Goal: Information Seeking & Learning: Learn about a topic

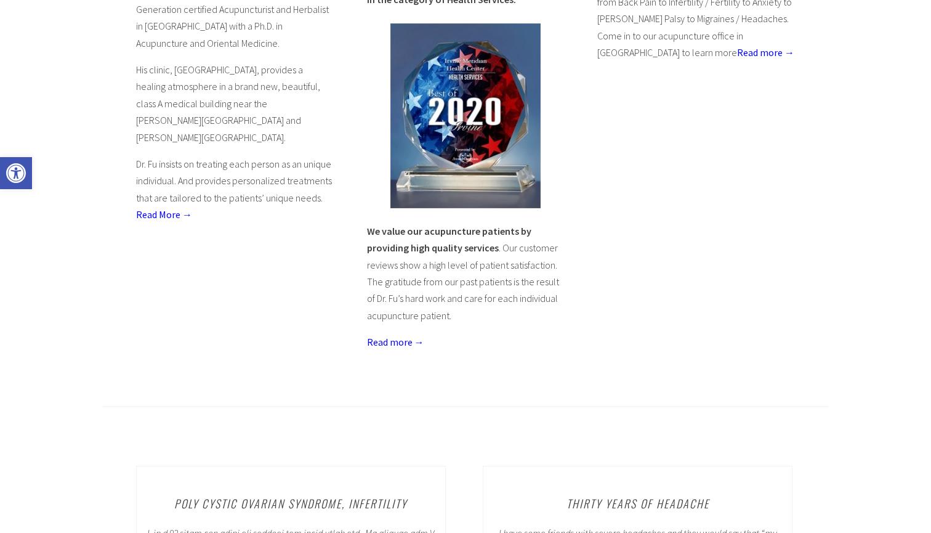
scroll to position [680, 0]
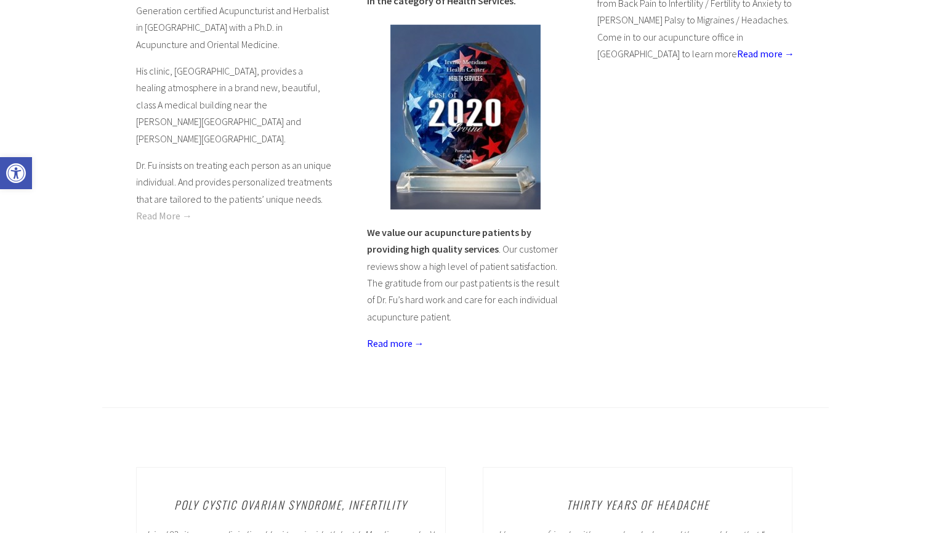
click at [163, 209] on link "Read More →" at bounding box center [164, 215] width 56 height 12
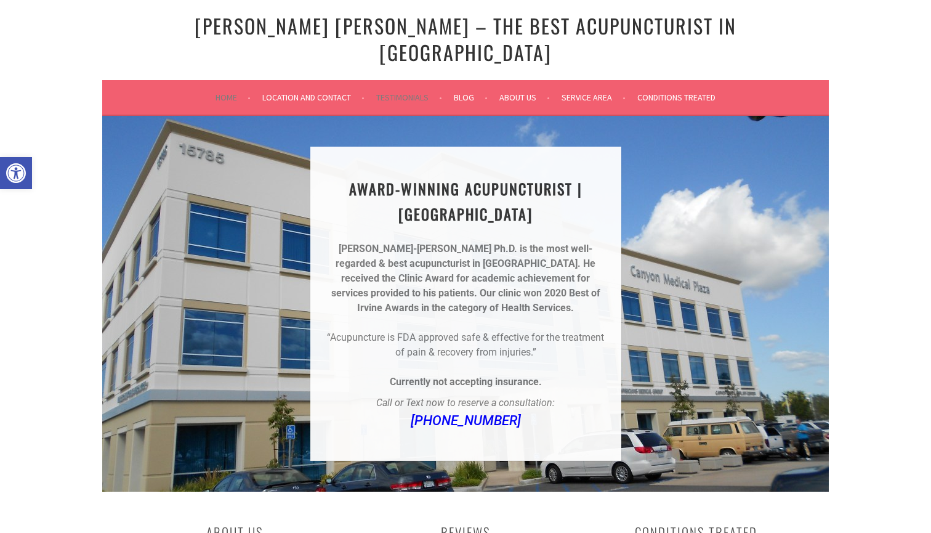
scroll to position [0, 0]
click at [698, 90] on link "Conditions Treated" at bounding box center [676, 97] width 78 height 15
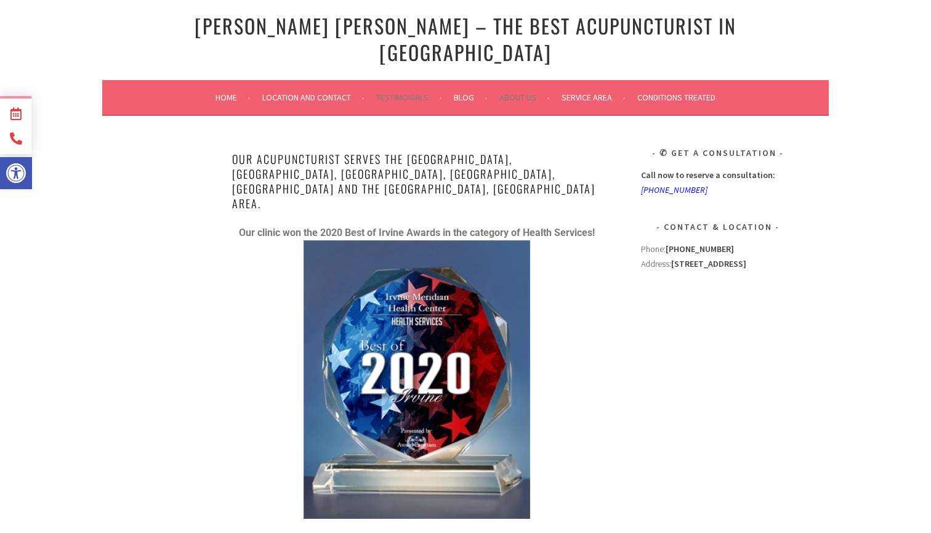
click at [381, 84] on li "Testimonials" at bounding box center [414, 98] width 76 height 30
click at [407, 90] on link "Testimonials" at bounding box center [409, 97] width 66 height 15
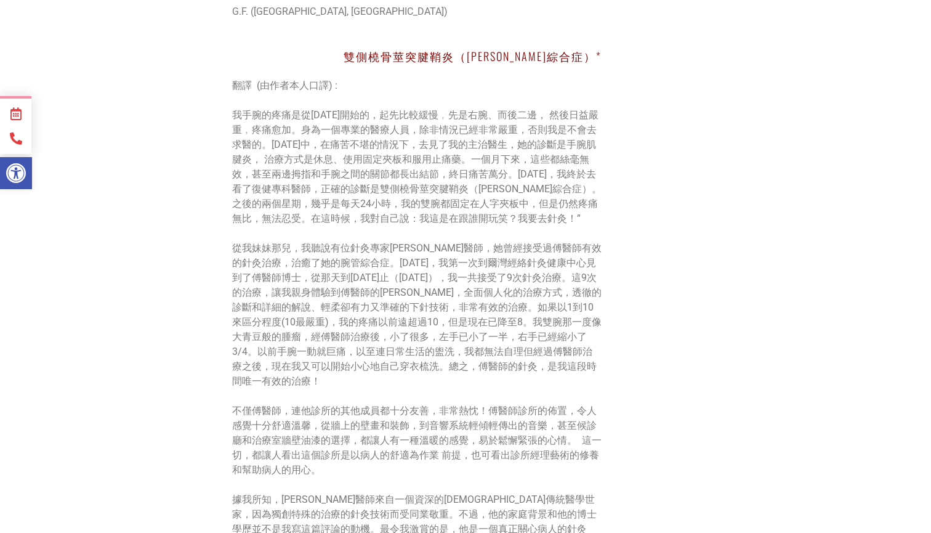
scroll to position [9810, 0]
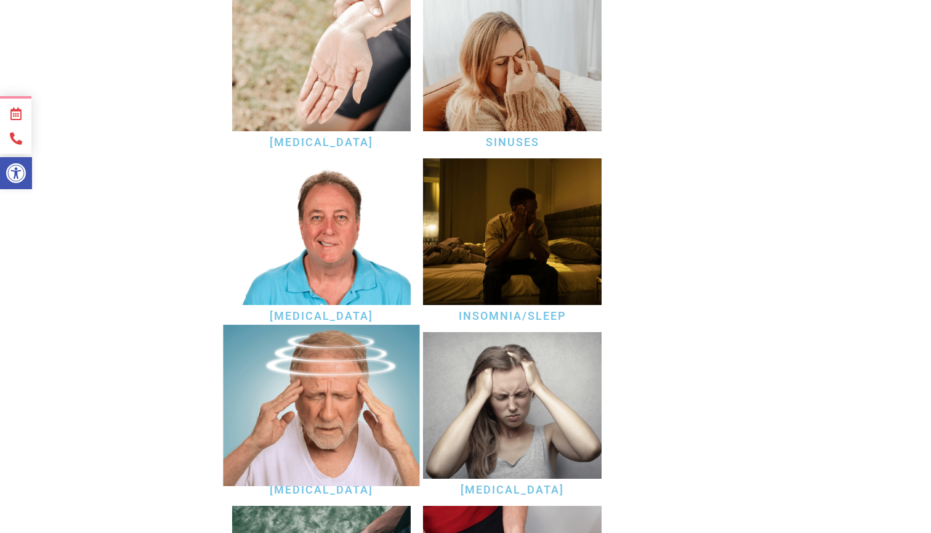
scroll to position [1552, 0]
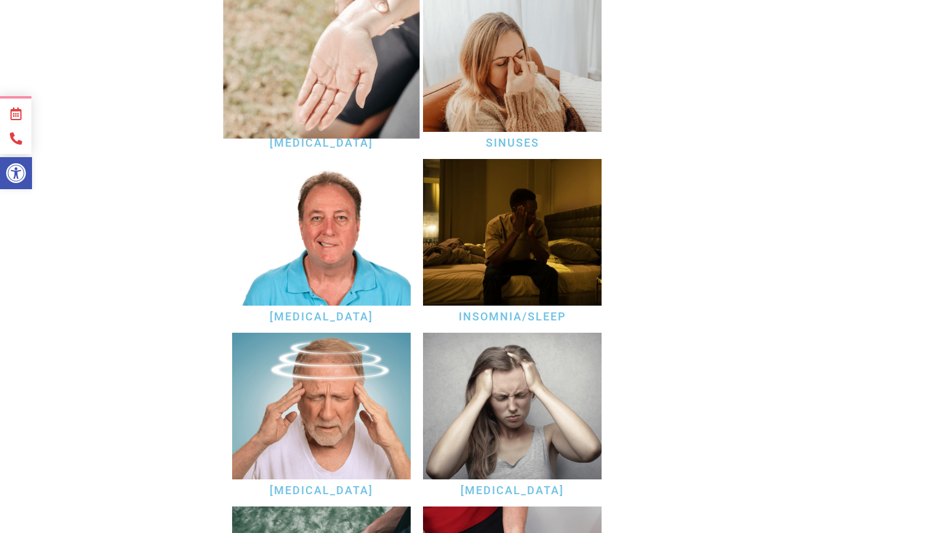
click at [341, 86] on img at bounding box center [322, 57] width 196 height 161
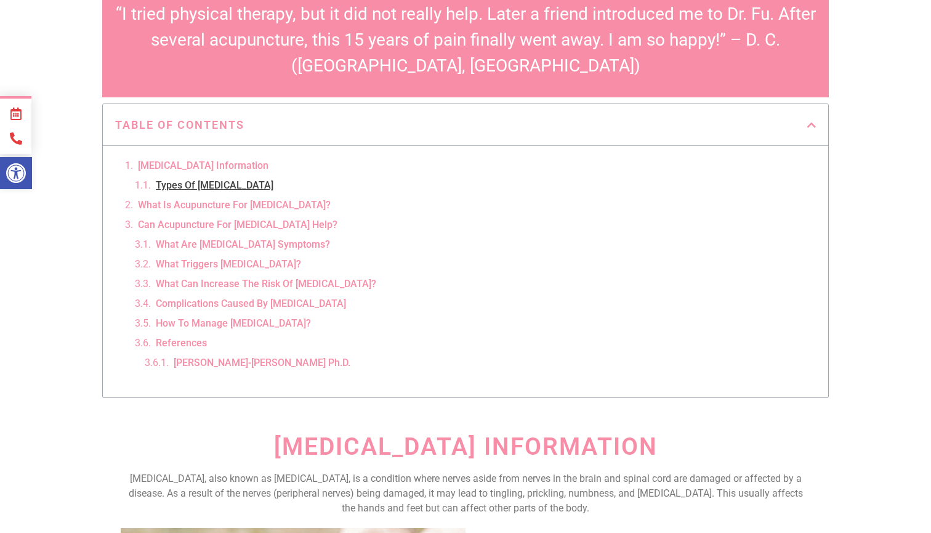
scroll to position [479, 0]
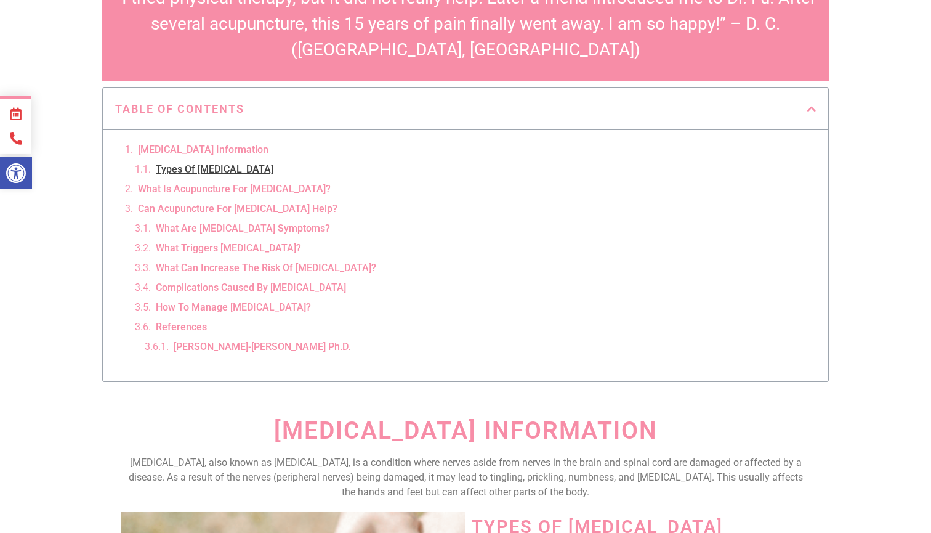
click at [210, 162] on link "Types Of [MEDICAL_DATA]" at bounding box center [215, 169] width 118 height 15
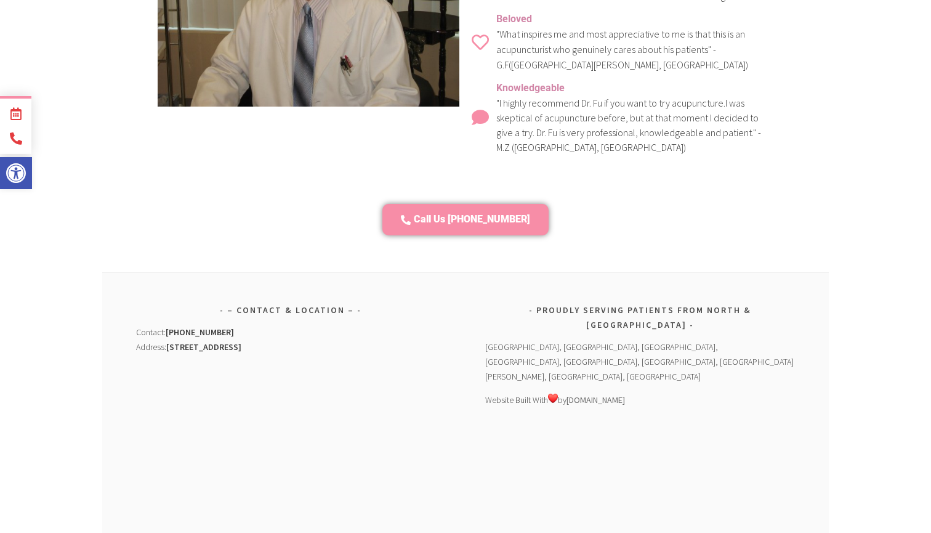
scroll to position [3279, 0]
